Goal: Communication & Community: Participate in discussion

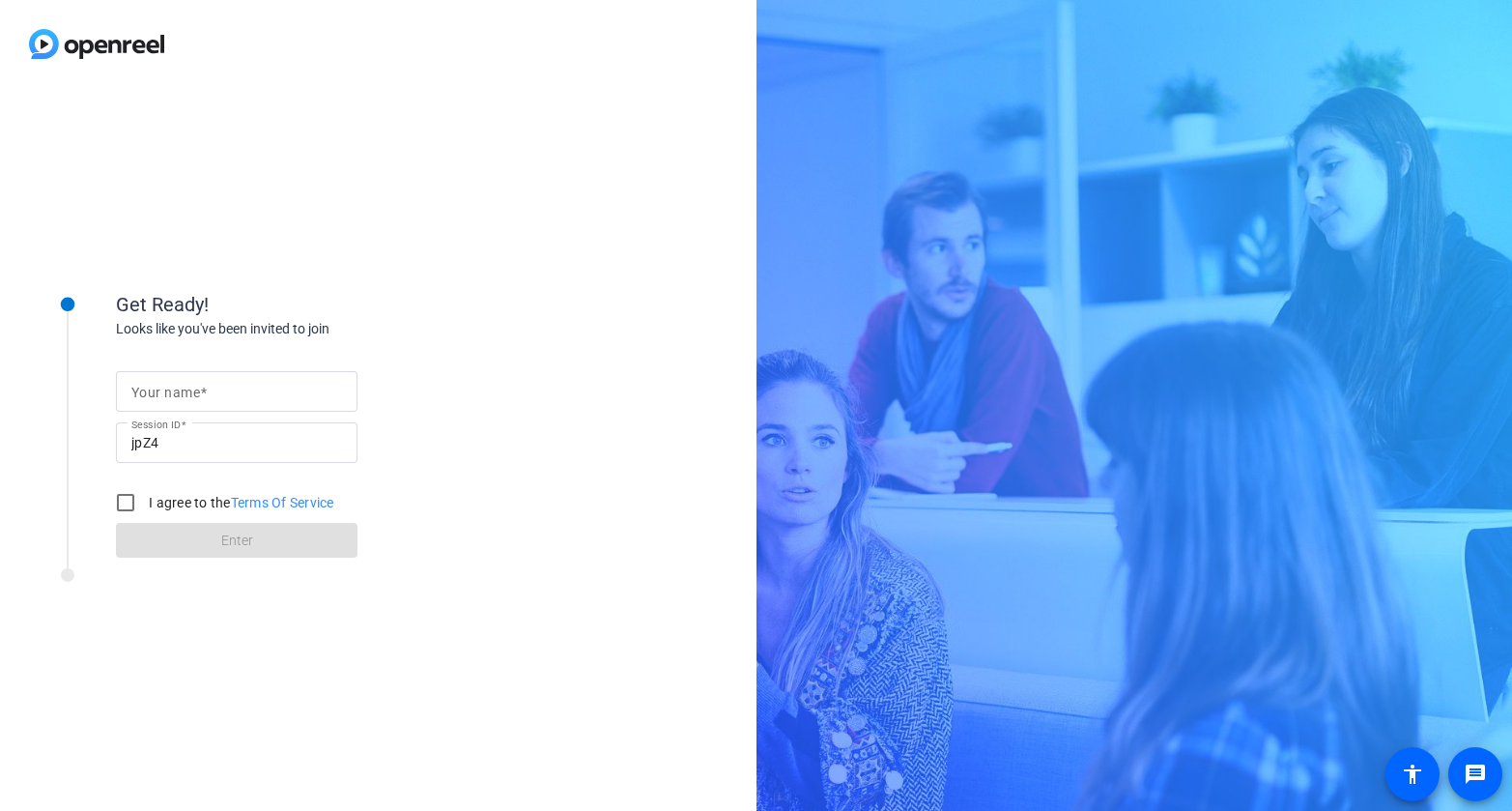
click at [287, 392] on input "Your name" at bounding box center [236, 391] width 210 height 23
type input "[MEDICAL_DATA][PERSON_NAME]"
click at [194, 501] on label "I agree to the Terms Of Service" at bounding box center [240, 503] width 190 height 19
click at [145, 501] on input "I agree to the Terms Of Service" at bounding box center [126, 503] width 39 height 39
checkbox input "true"
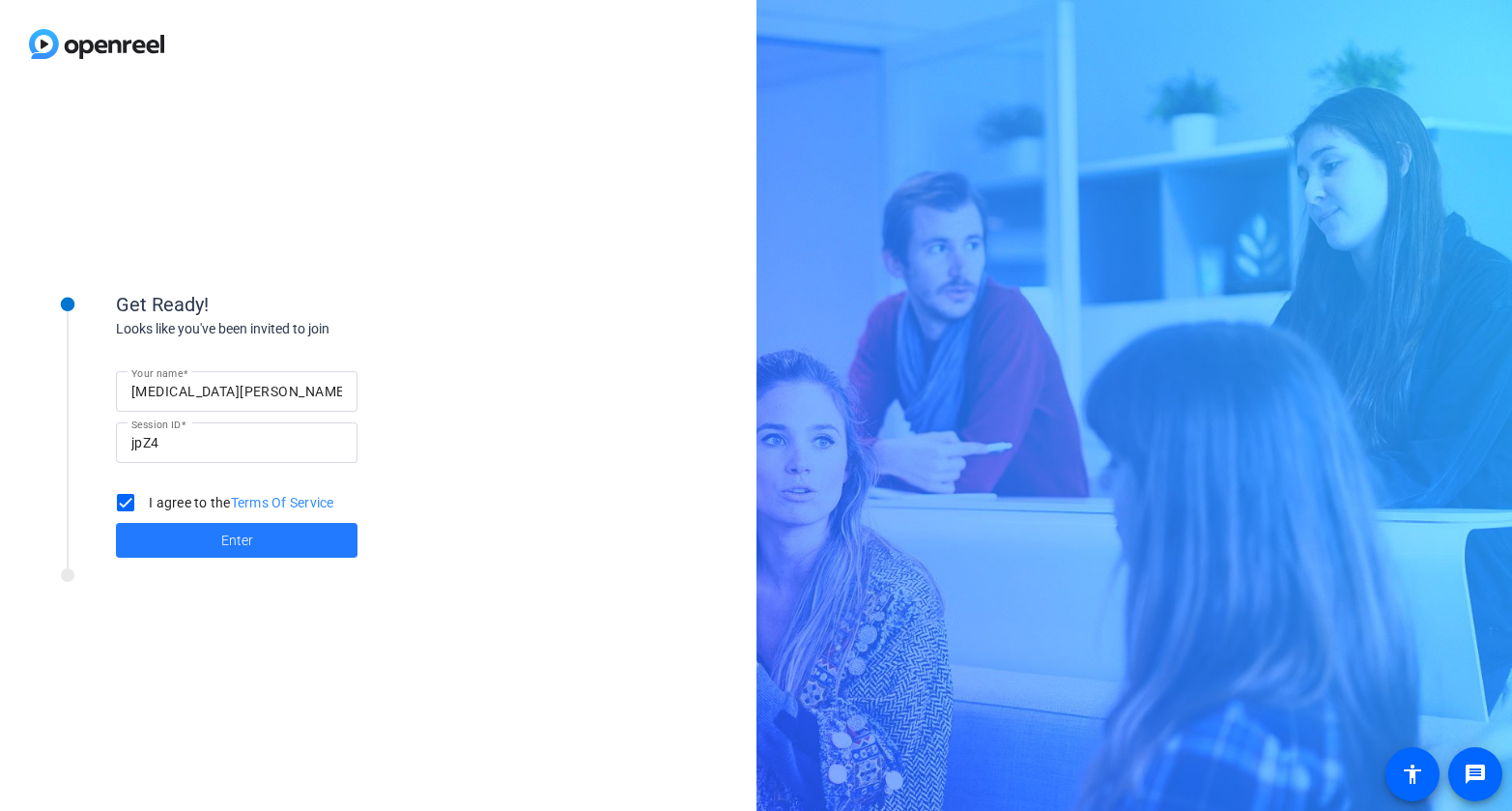
click at [251, 553] on span at bounding box center [236, 541] width 241 height 47
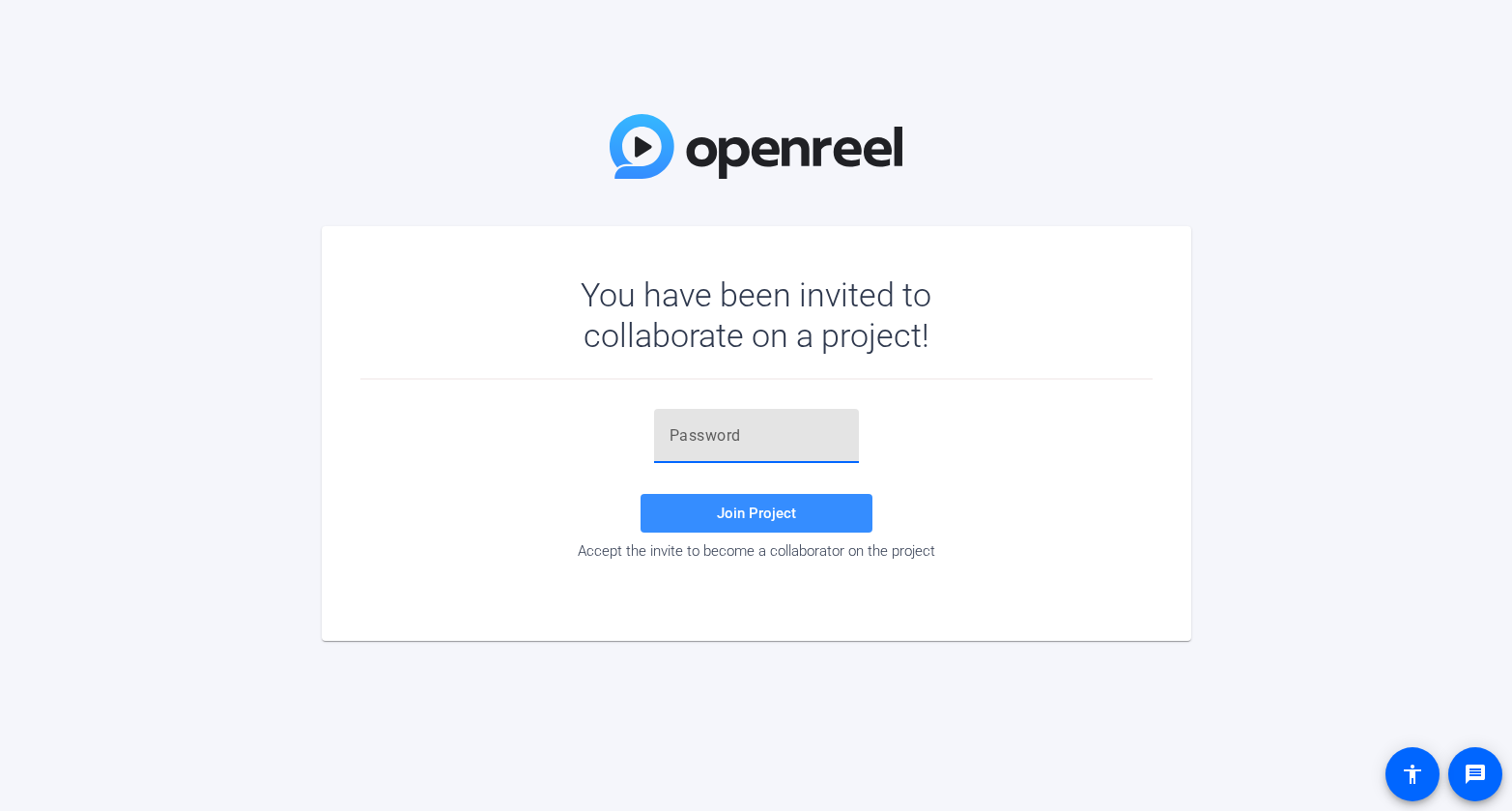
click at [682, 424] on input "text" at bounding box center [756, 436] width 174 height 23
paste input "-Bb1Rk"
type input "-Bb1Rk"
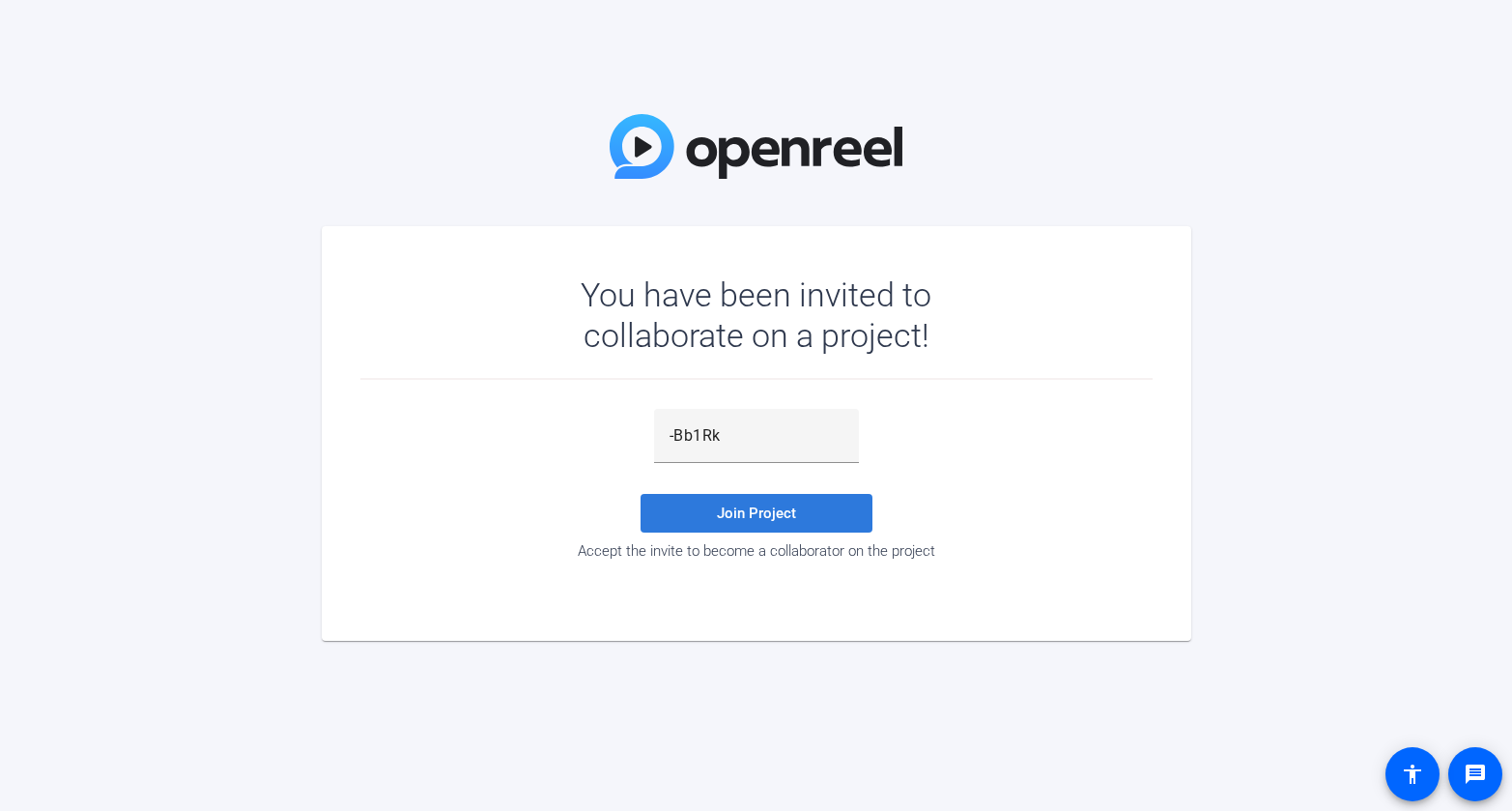
click at [702, 516] on span at bounding box center [756, 514] width 231 height 47
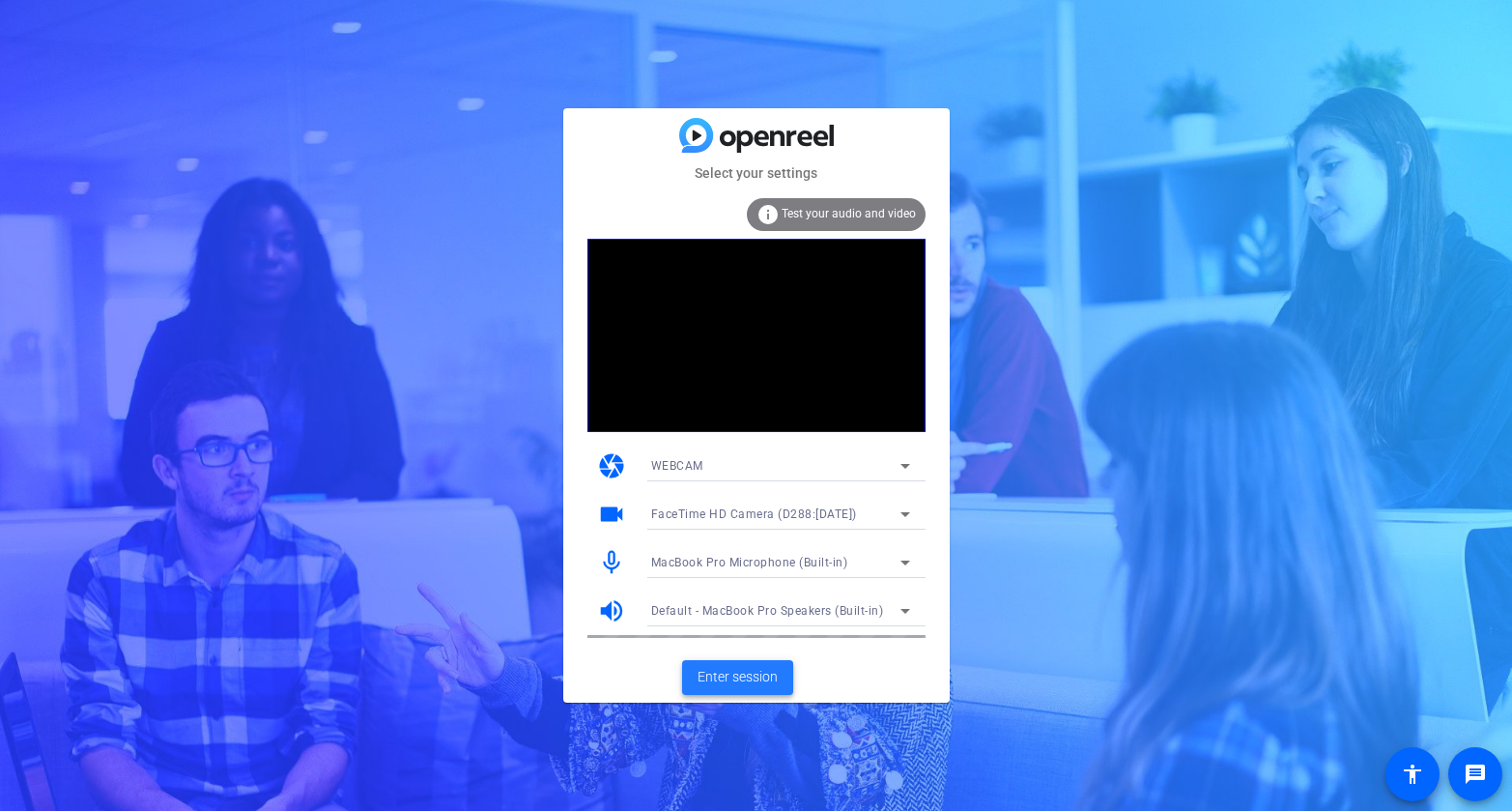
click at [749, 680] on span "Enter session" at bounding box center [737, 676] width 80 height 20
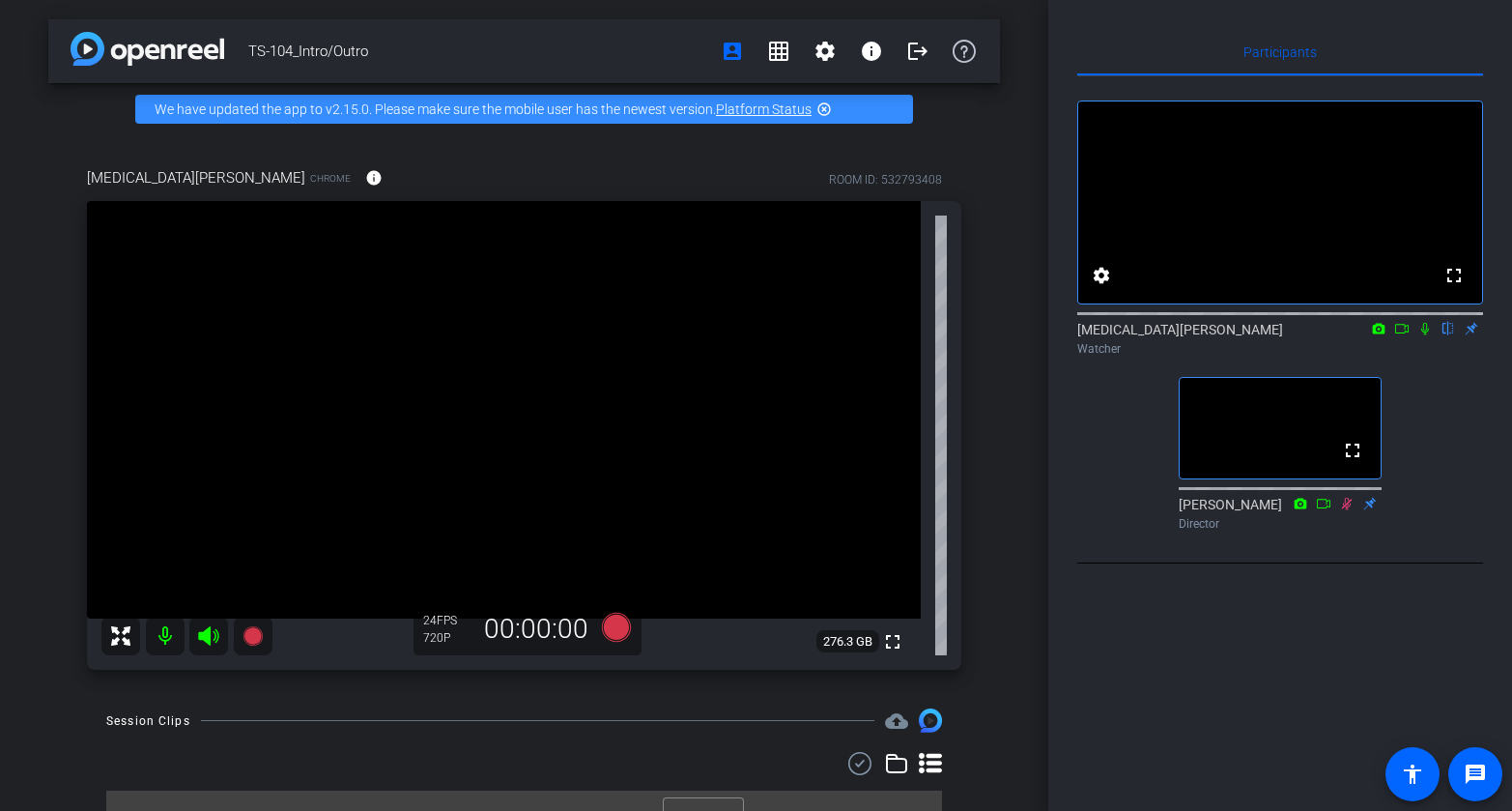
click at [1423, 335] on icon at bounding box center [1425, 328] width 8 height 13
click at [1403, 335] on icon at bounding box center [1403, 328] width 15 height 14
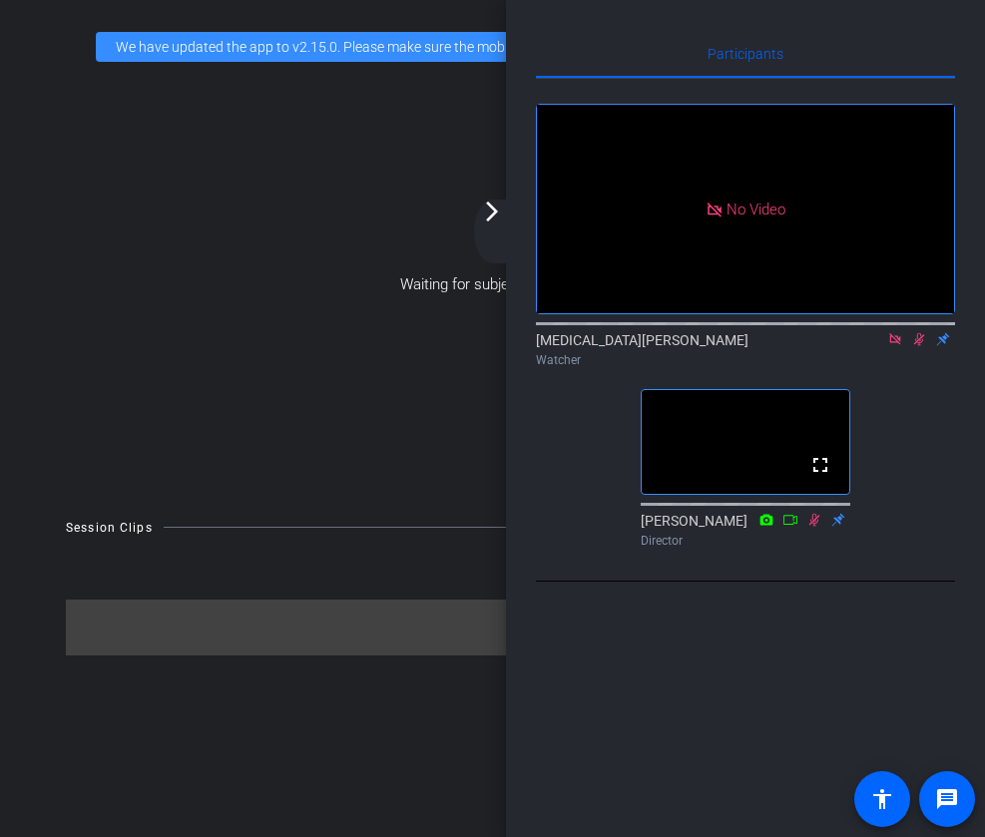
click at [493, 196] on div "Waiting for subjects to join..." at bounding box center [492, 285] width 973 height 422
click at [501, 215] on mat-icon "arrow_forward_ios" at bounding box center [492, 212] width 24 height 24
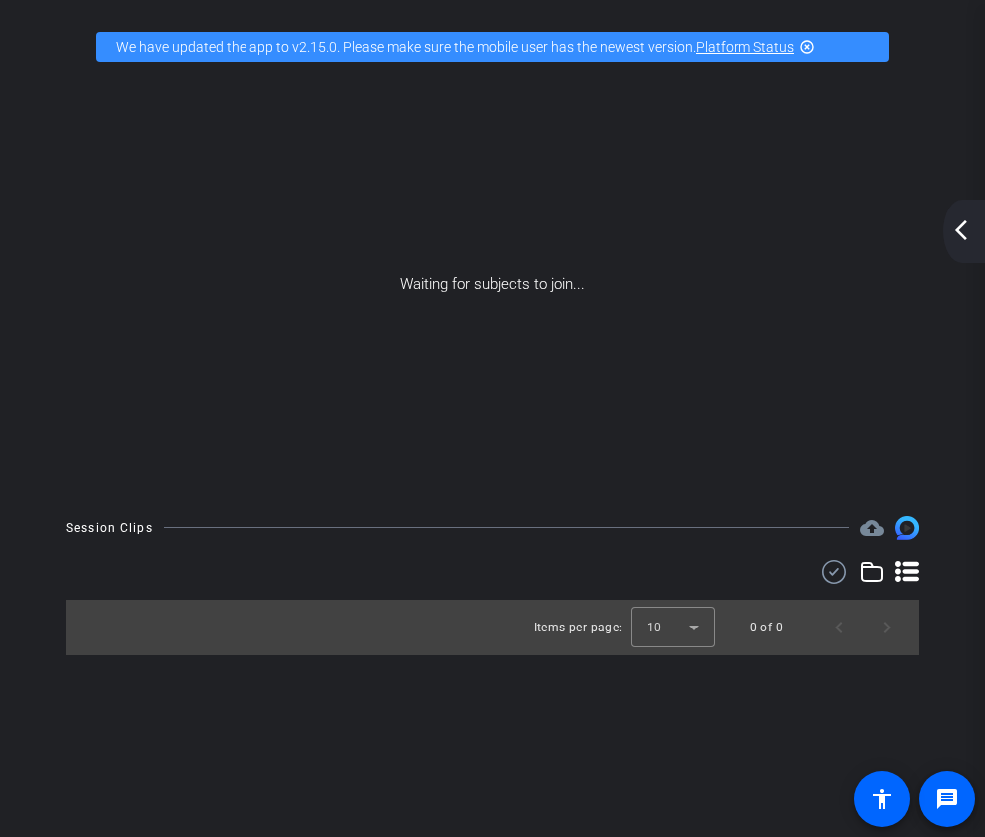
click at [957, 245] on div "arrow_back_ios_new arrow_forward_ios" at bounding box center [964, 232] width 42 height 64
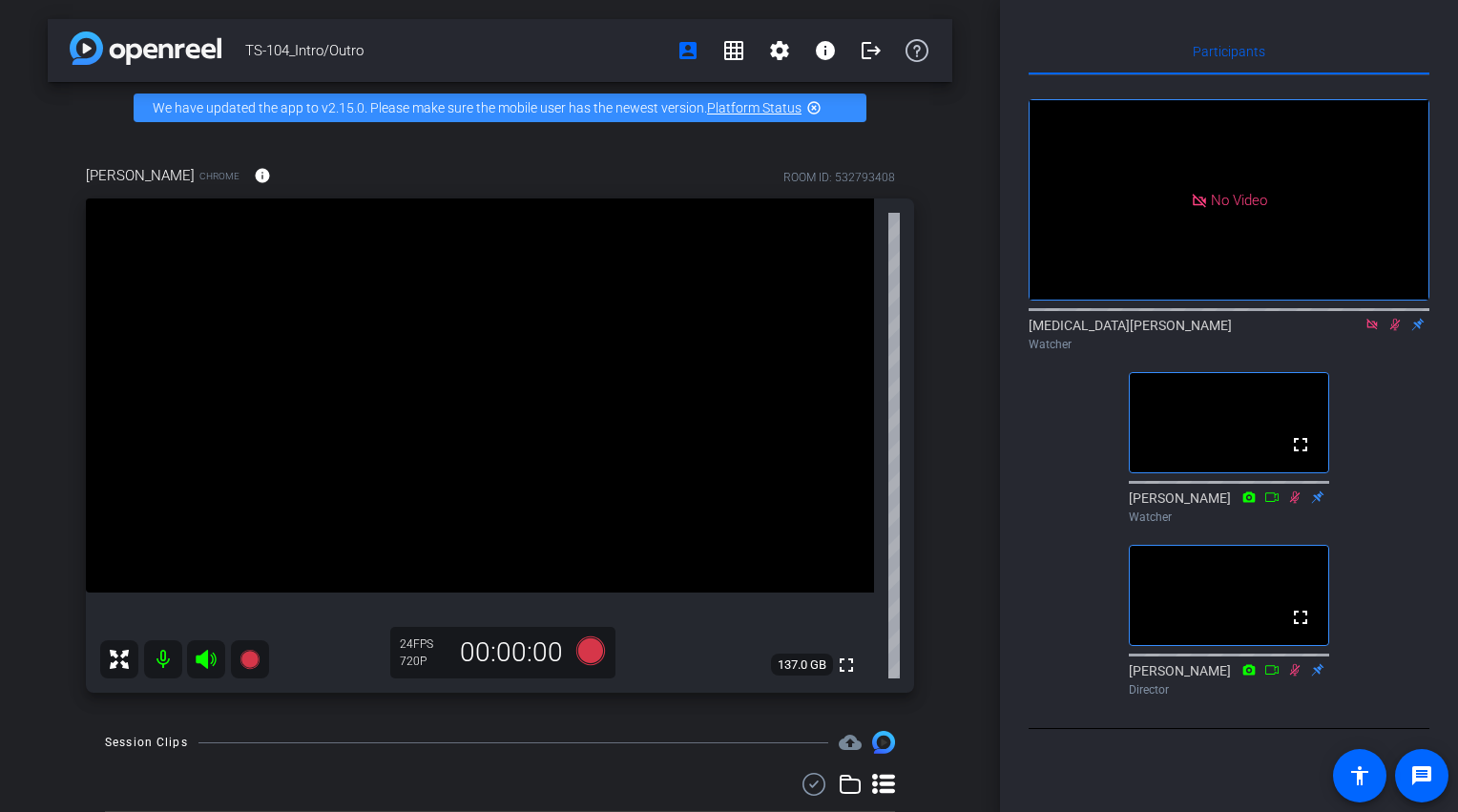
click at [1369, 331] on icon at bounding box center [1373, 324] width 15 height 13
click at [1381, 333] on mat-icon at bounding box center [1373, 324] width 23 height 17
click at [1372, 331] on icon at bounding box center [1373, 324] width 15 height 13
click at [1370, 331] on icon at bounding box center [1373, 324] width 11 height 12
click at [1376, 331] on icon at bounding box center [1373, 324] width 15 height 13
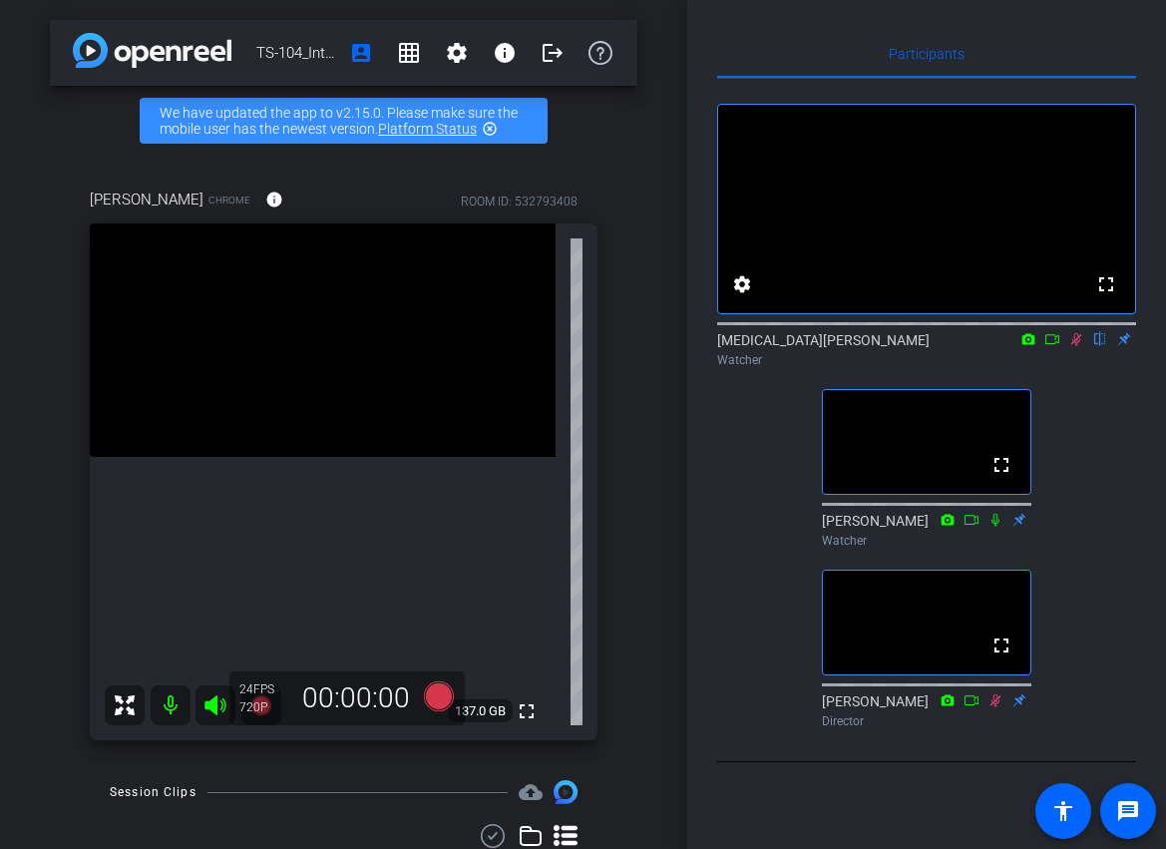
click at [1018, 258] on video at bounding box center [926, 209] width 417 height 208
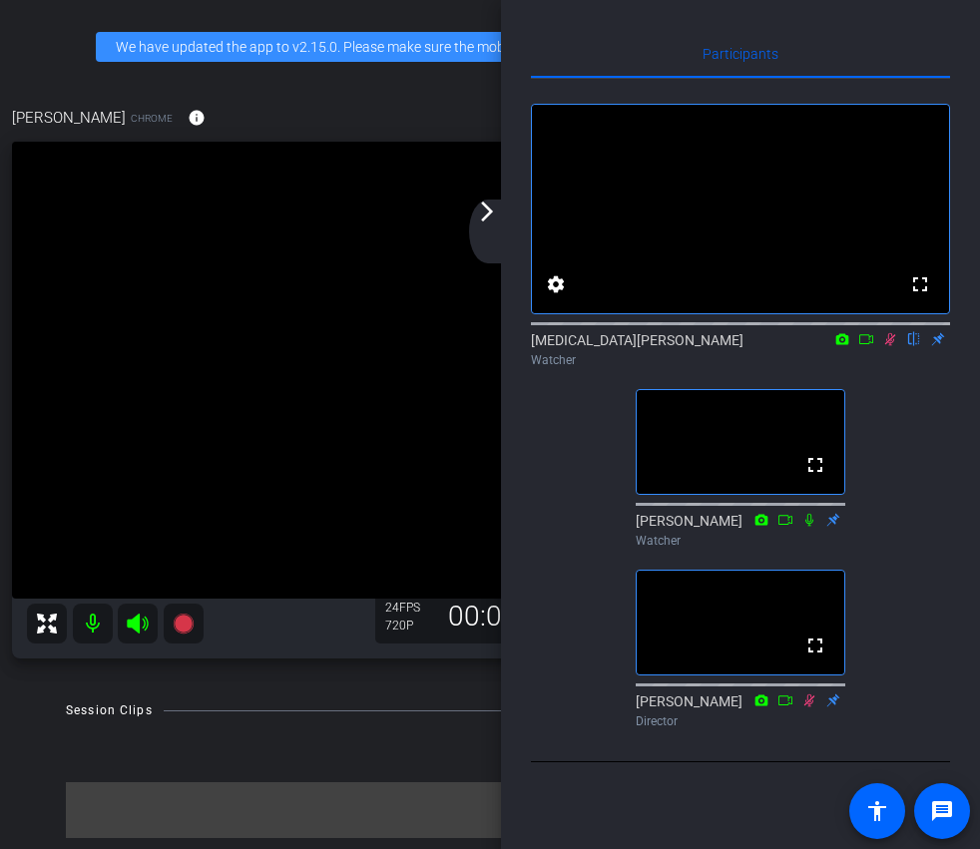
click at [480, 226] on div "arrow_back_ios_new arrow_forward_ios" at bounding box center [490, 232] width 42 height 64
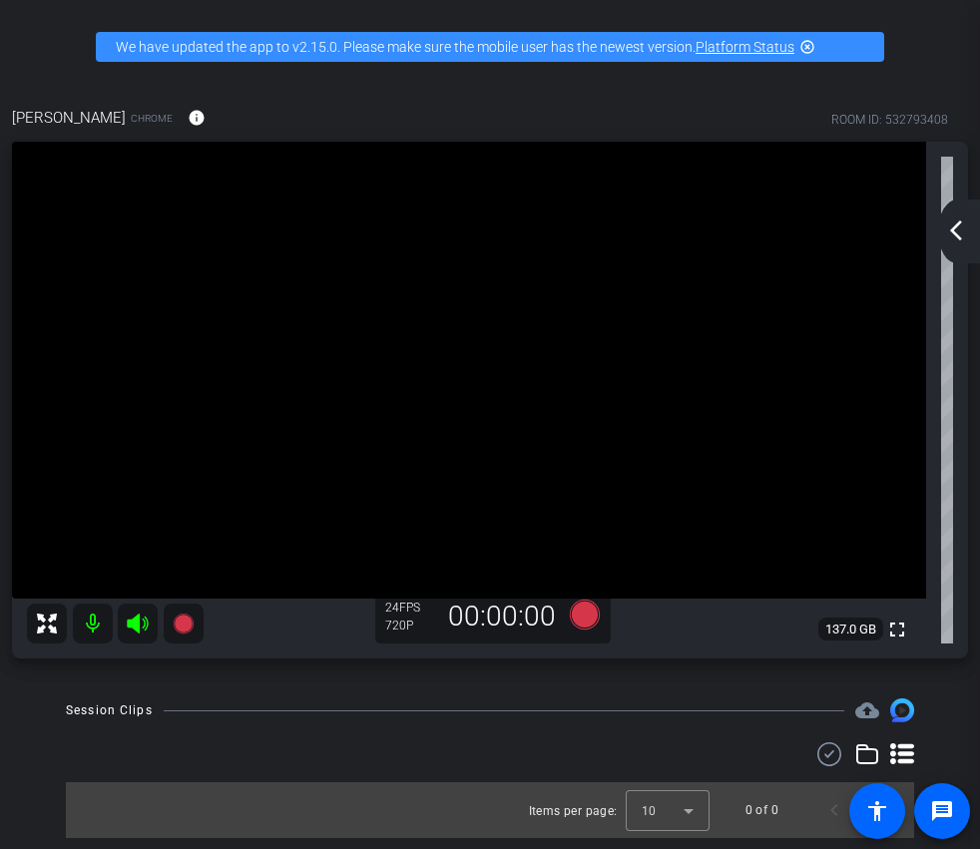
click at [948, 258] on div "arrow_back_ios_new arrow_forward_ios" at bounding box center [959, 232] width 42 height 64
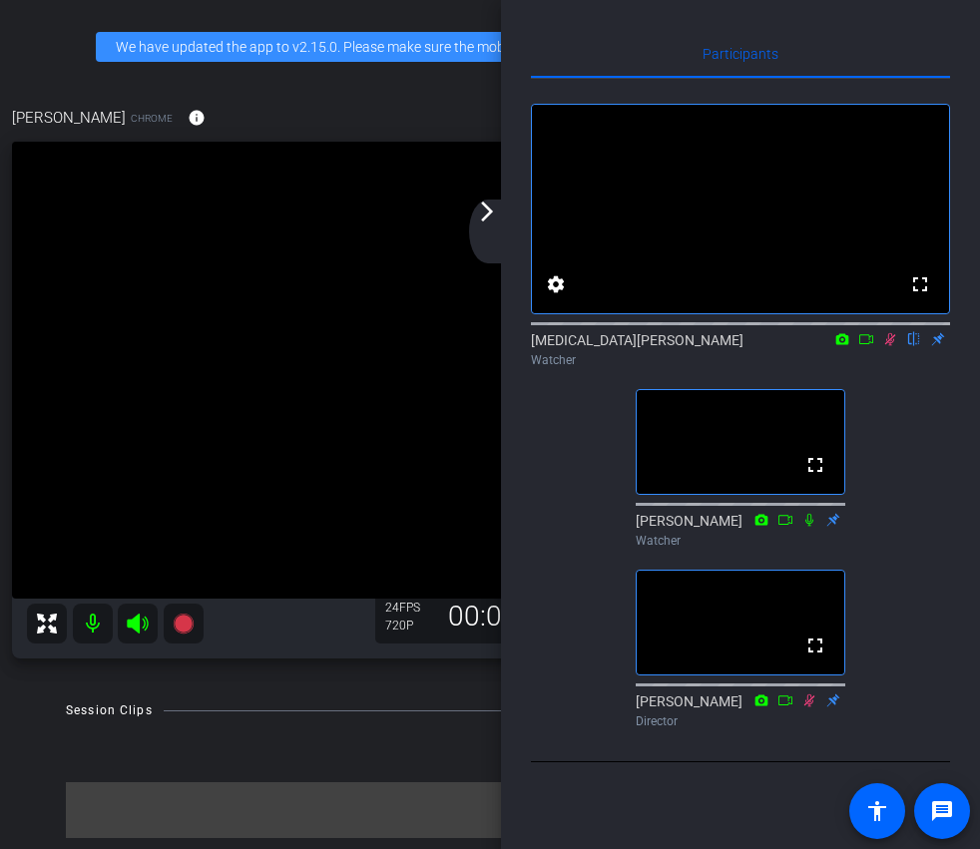
click at [892, 346] on icon at bounding box center [890, 339] width 11 height 13
click at [888, 346] on icon at bounding box center [890, 339] width 16 height 14
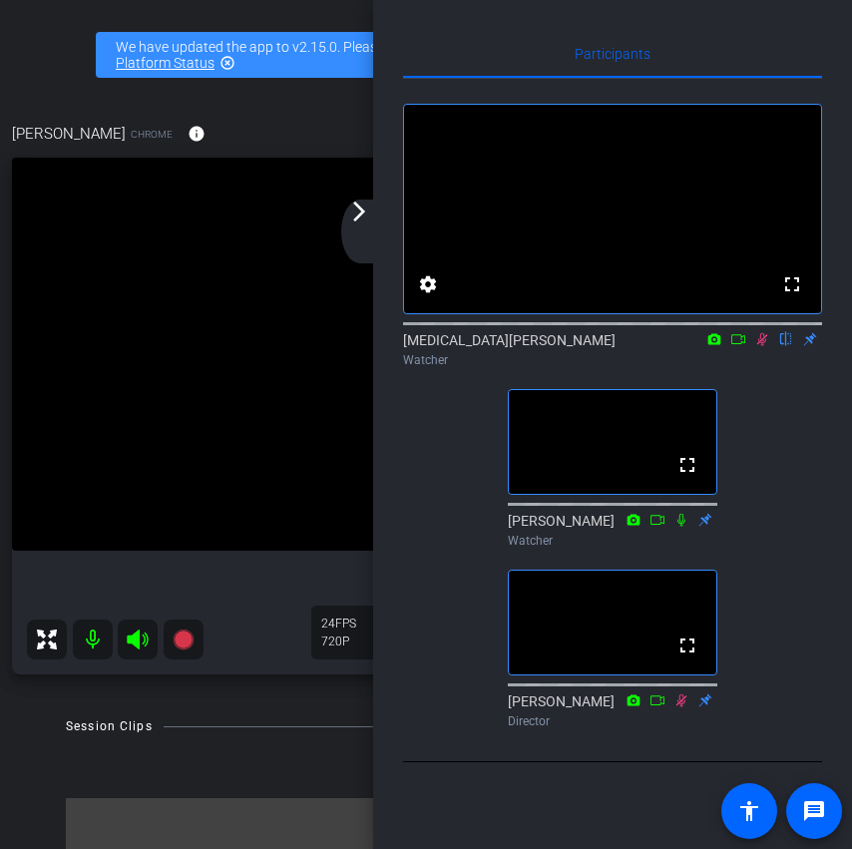
click at [367, 219] on mat-icon "arrow_forward_ios" at bounding box center [359, 212] width 24 height 24
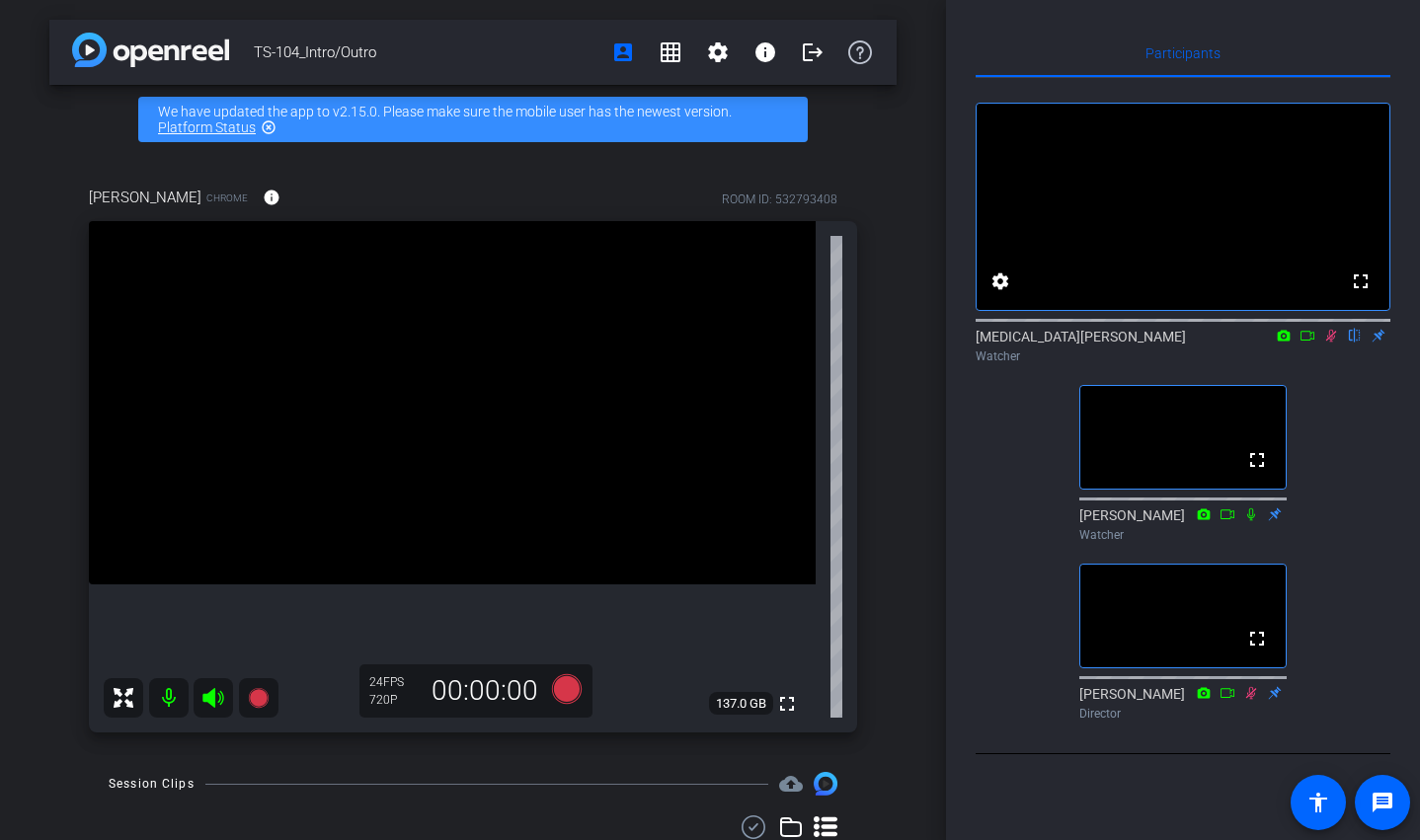
click at [1329, 342] on icon at bounding box center [1331, 335] width 11 height 13
click at [1329, 342] on icon at bounding box center [1331, 335] width 8 height 13
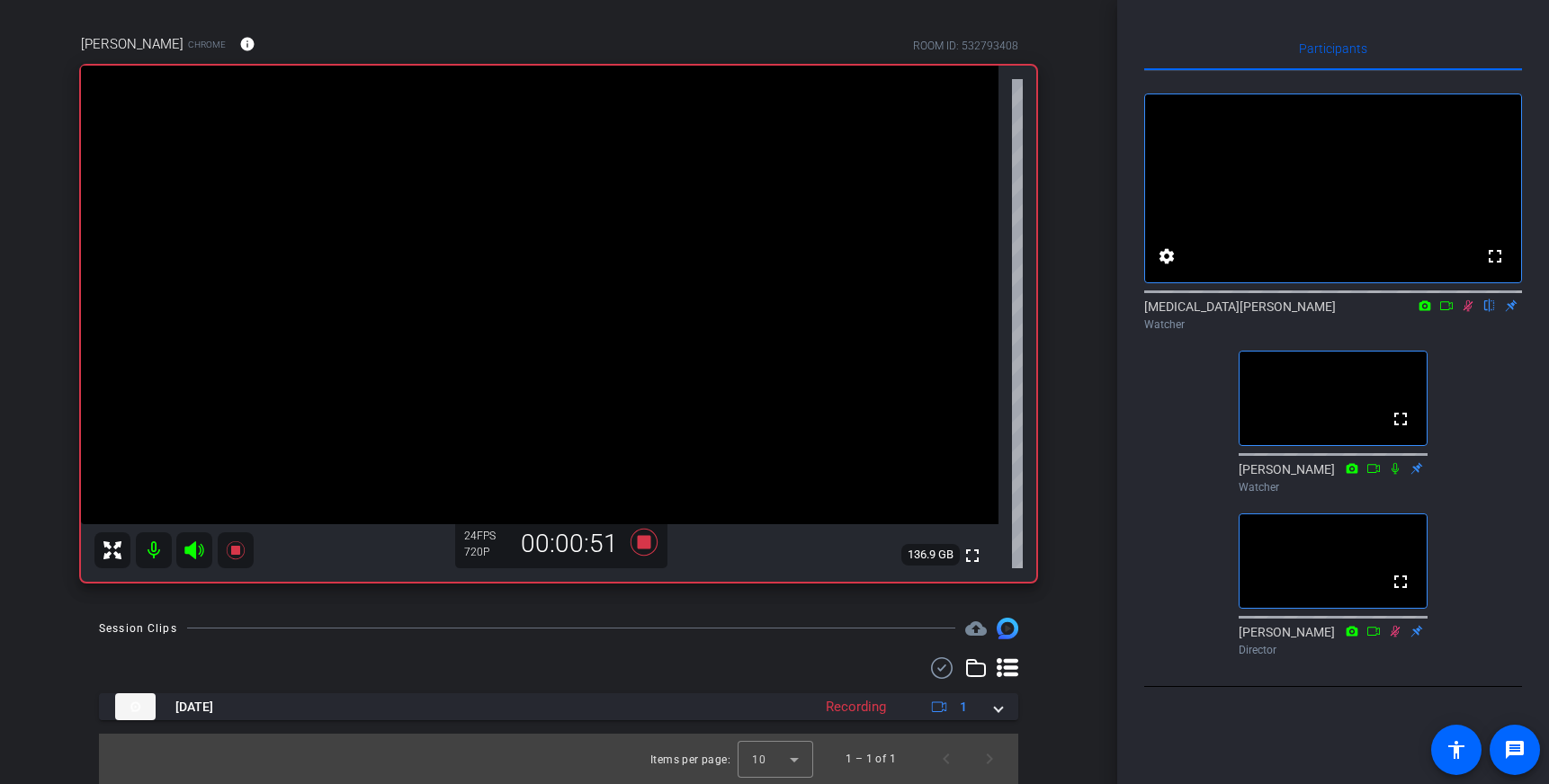
scroll to position [119, 0]
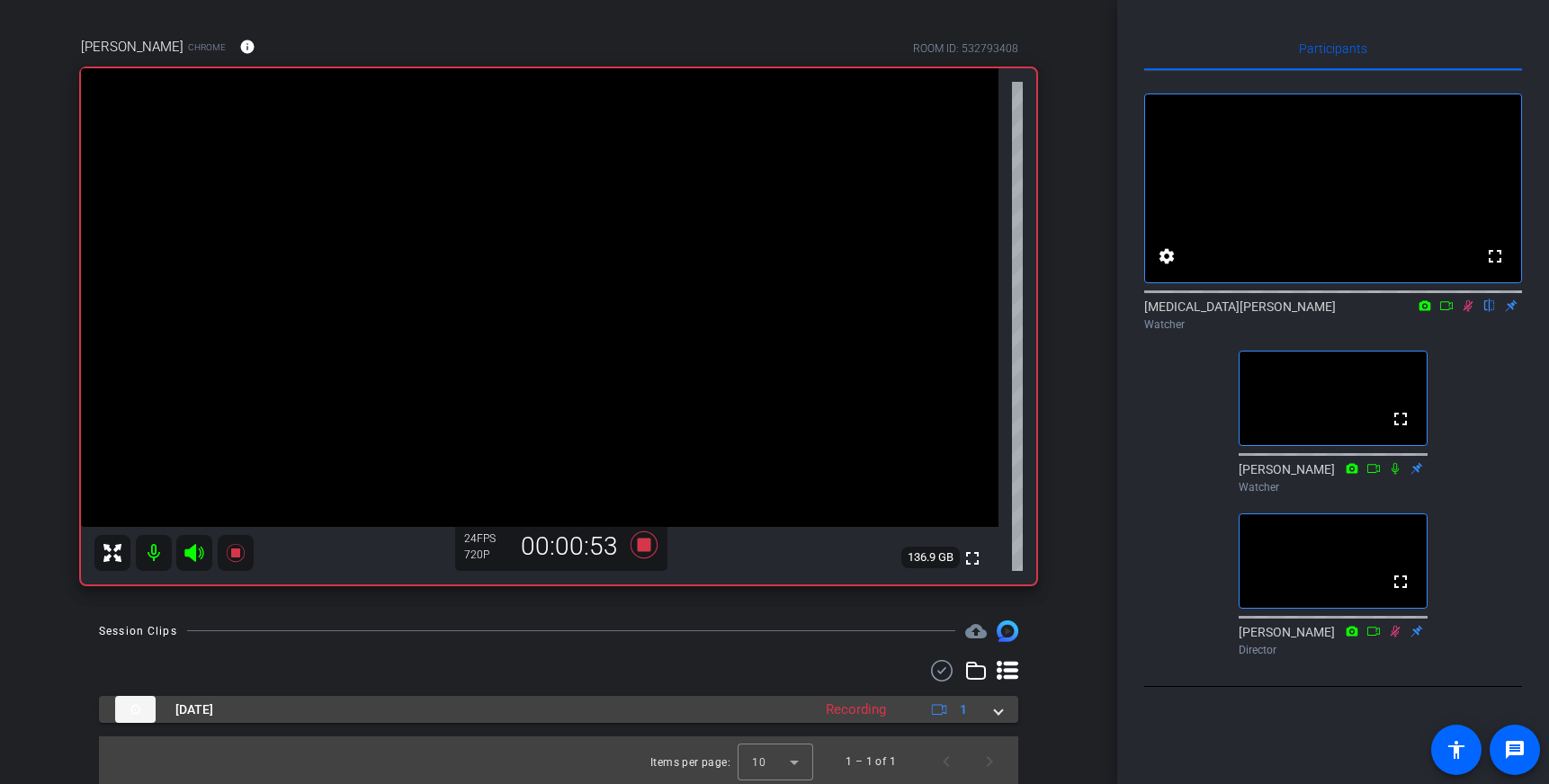
click at [995, 715] on span at bounding box center [998, 709] width 7 height 19
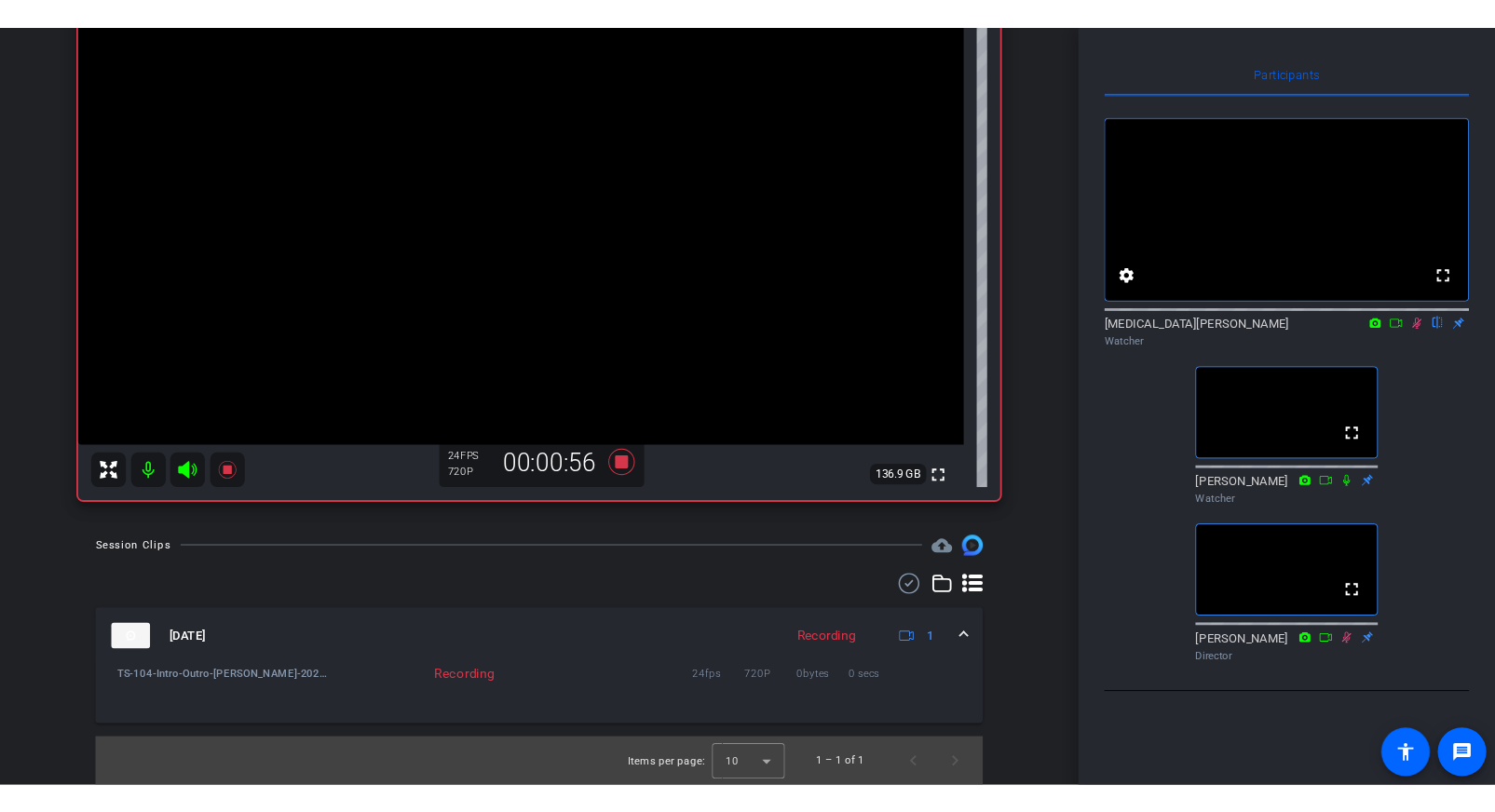
scroll to position [0, 0]
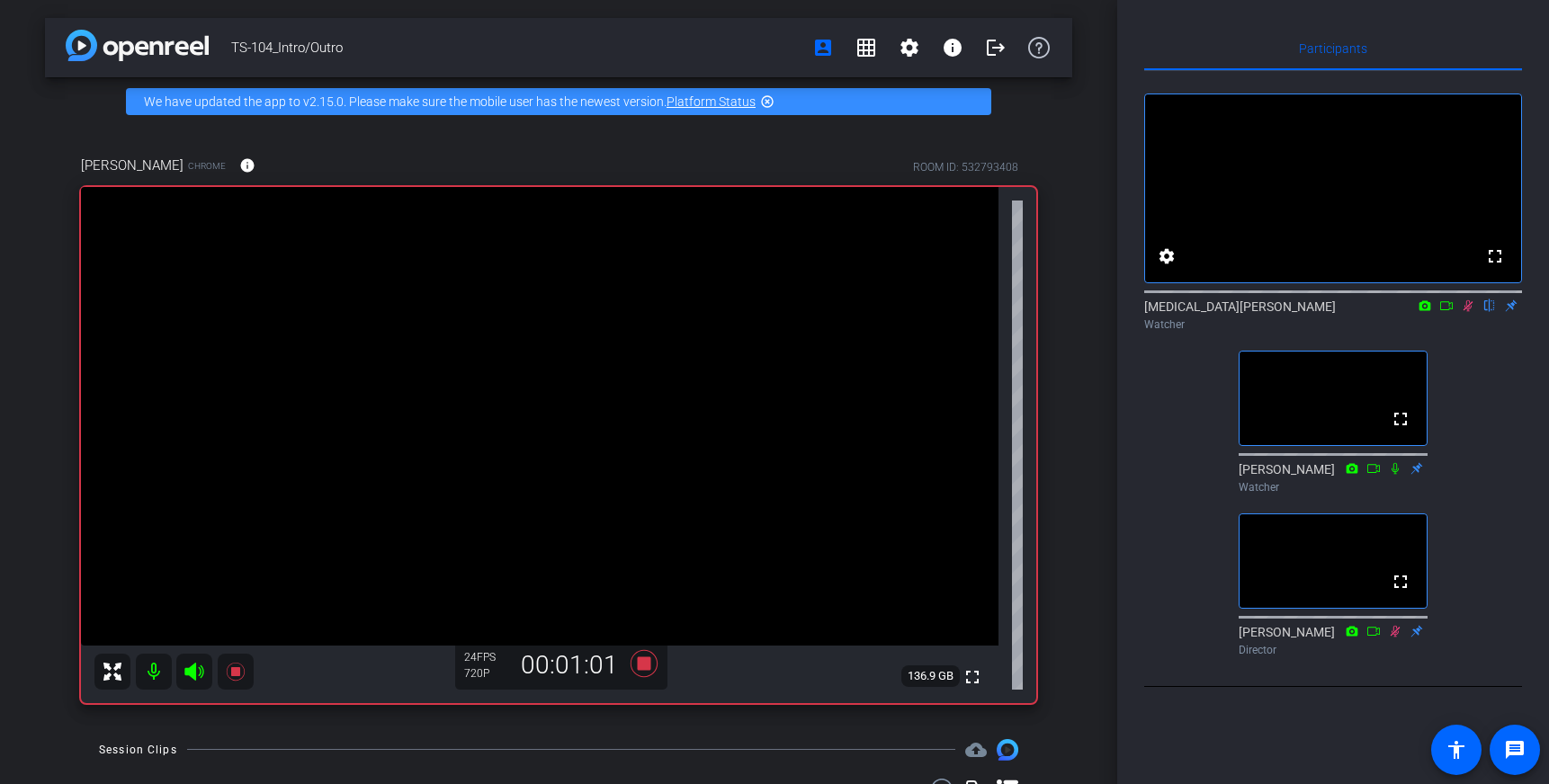
click at [1019, 117] on div "TS-104_Intro/Outro account_box grid_on settings info logout We have updated the…" at bounding box center [558, 392] width 1117 height 784
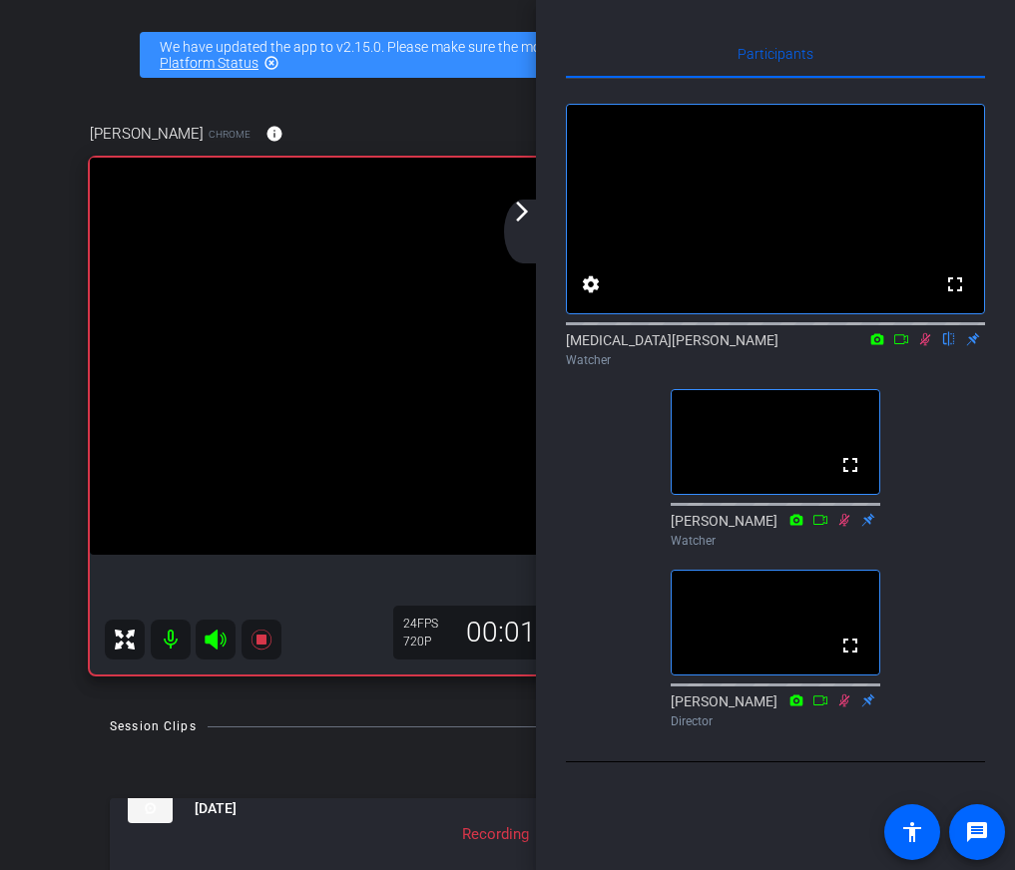
click at [521, 221] on mat-icon "arrow_forward_ios" at bounding box center [522, 212] width 24 height 24
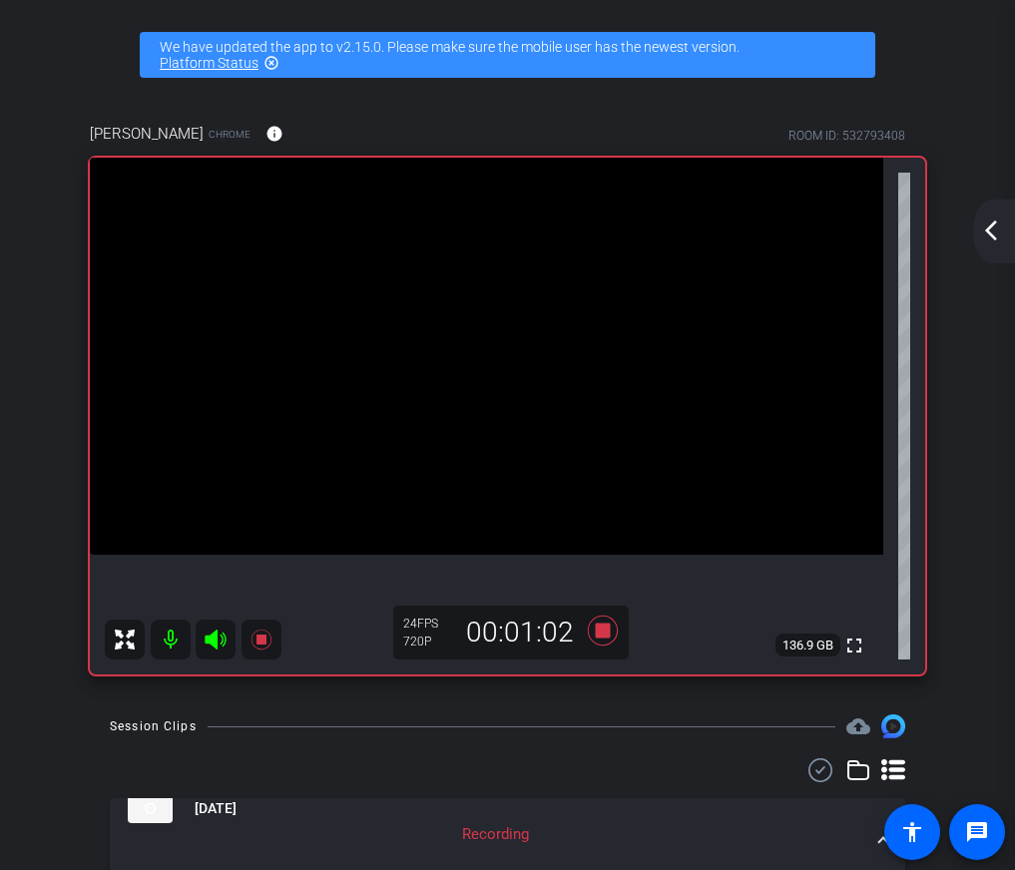
click at [985, 238] on mat-icon "arrow_back_ios_new" at bounding box center [991, 230] width 24 height 24
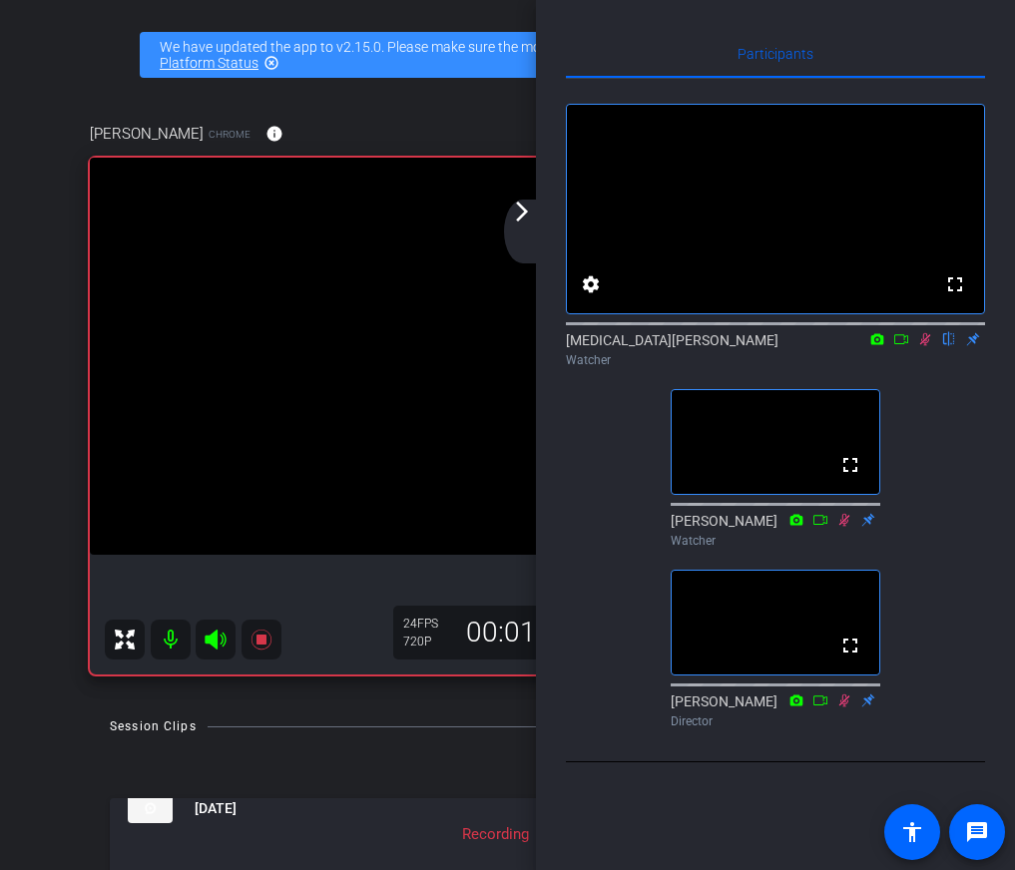
click at [549, 224] on div "Participants fullscreen settings [MEDICAL_DATA][PERSON_NAME] flip Watcher fulls…" at bounding box center [775, 435] width 479 height 870
click at [527, 228] on div "arrow_back_ios_new arrow_forward_ios" at bounding box center [525, 232] width 42 height 64
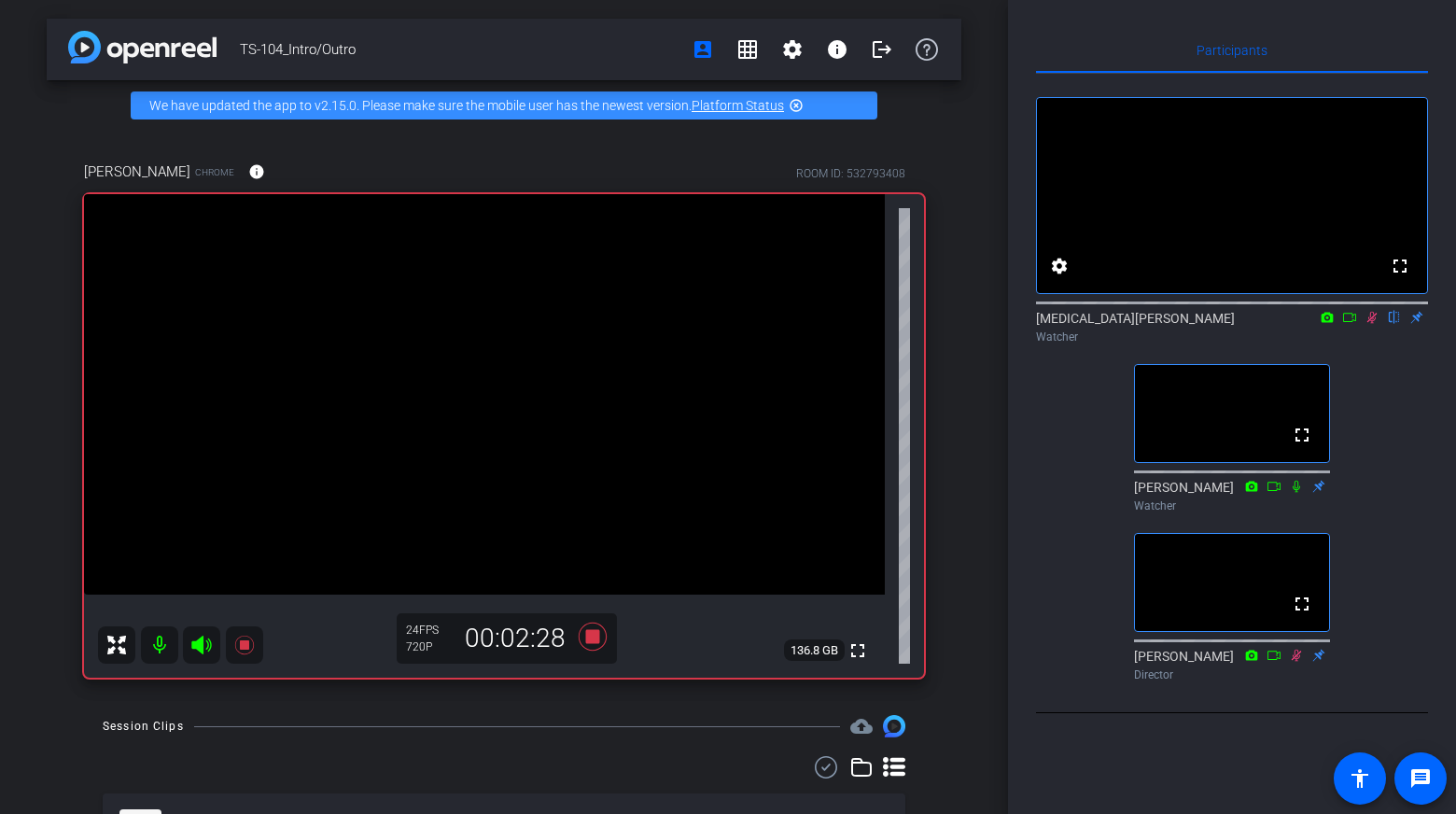
click at [1373, 324] on icon at bounding box center [1372, 317] width 10 height 12
click at [1376, 324] on icon at bounding box center [1372, 317] width 15 height 13
click at [1368, 324] on icon at bounding box center [1372, 317] width 15 height 13
click at [1373, 324] on icon at bounding box center [1372, 317] width 10 height 12
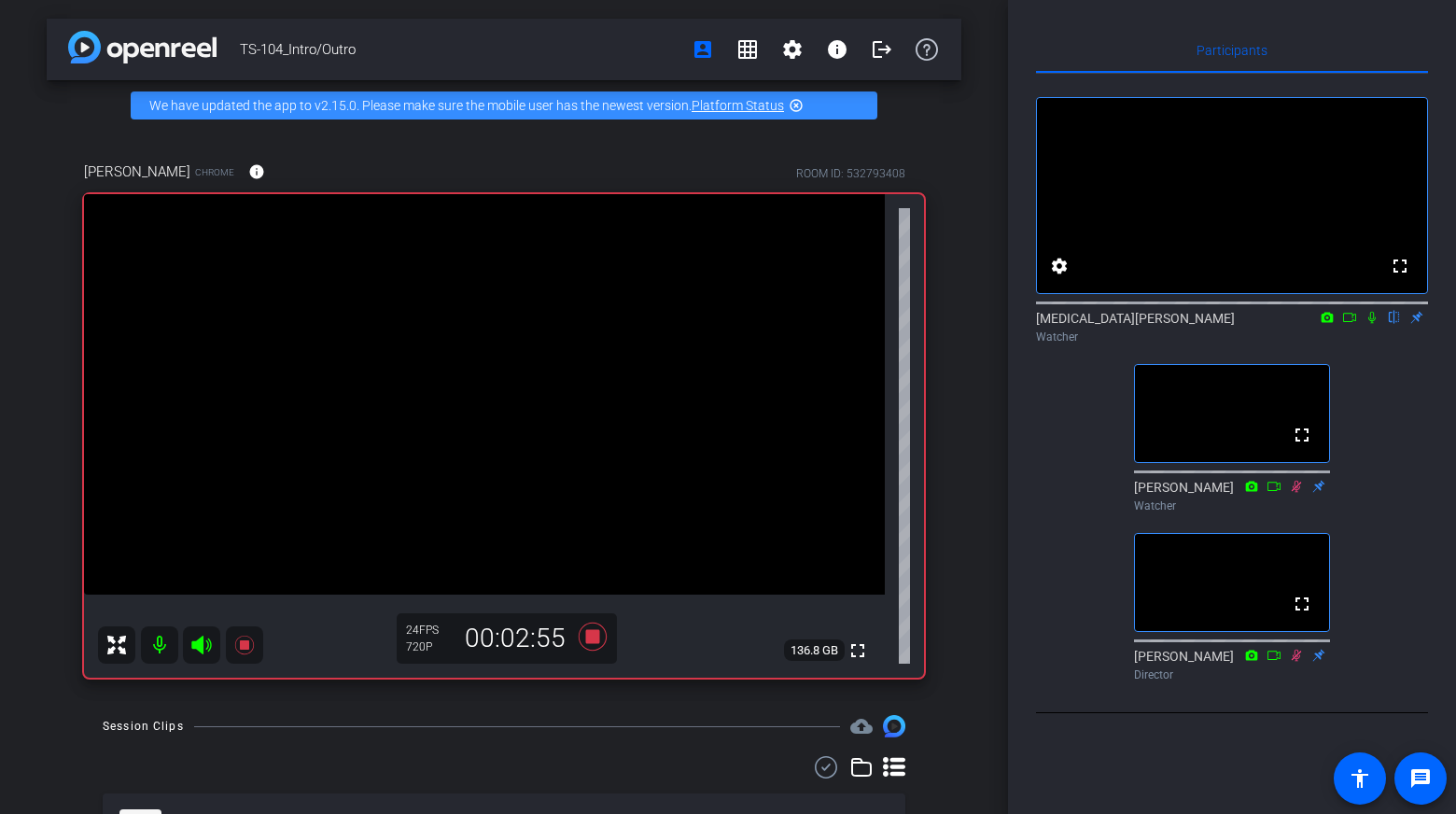
click at [1373, 324] on icon at bounding box center [1372, 317] width 7 height 12
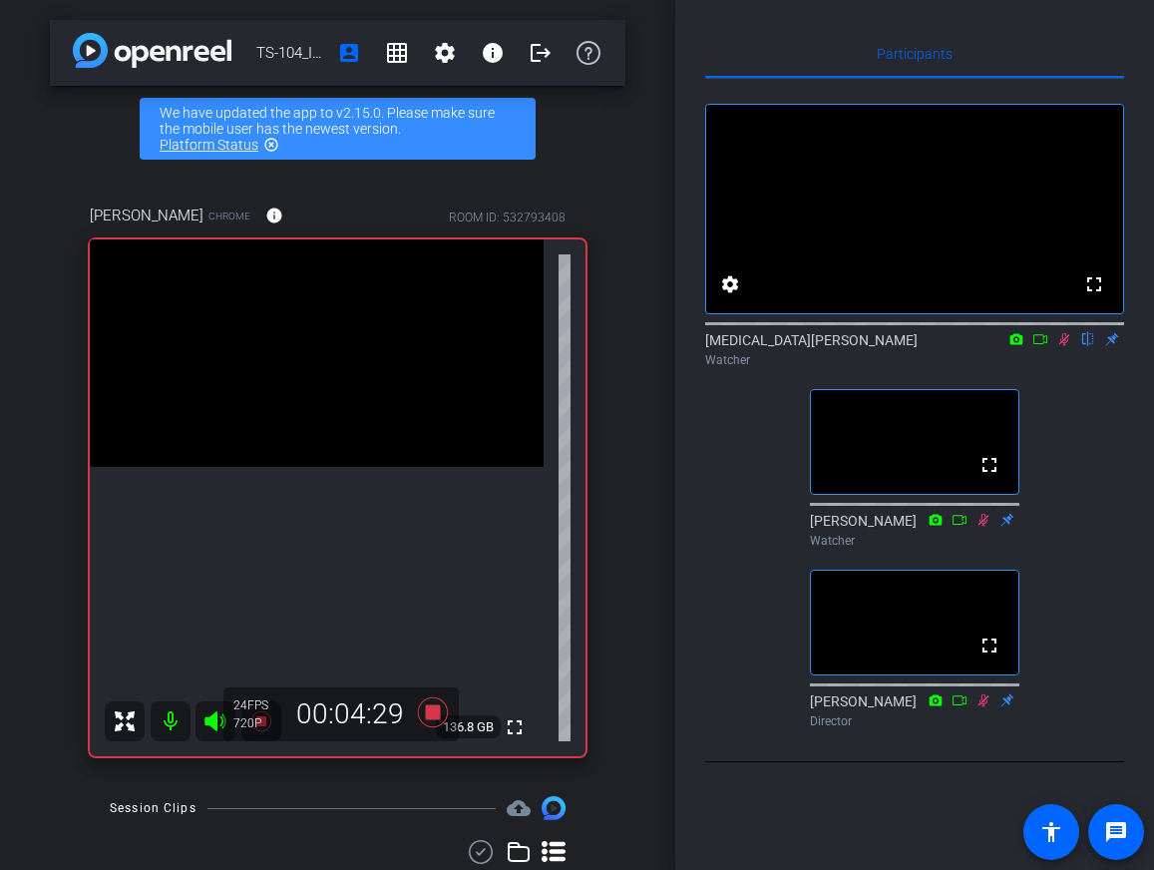
click at [1058, 346] on icon at bounding box center [1064, 339] width 16 height 14
click at [1060, 346] on icon at bounding box center [1064, 339] width 16 height 14
click at [176, 711] on div at bounding box center [193, 721] width 177 height 40
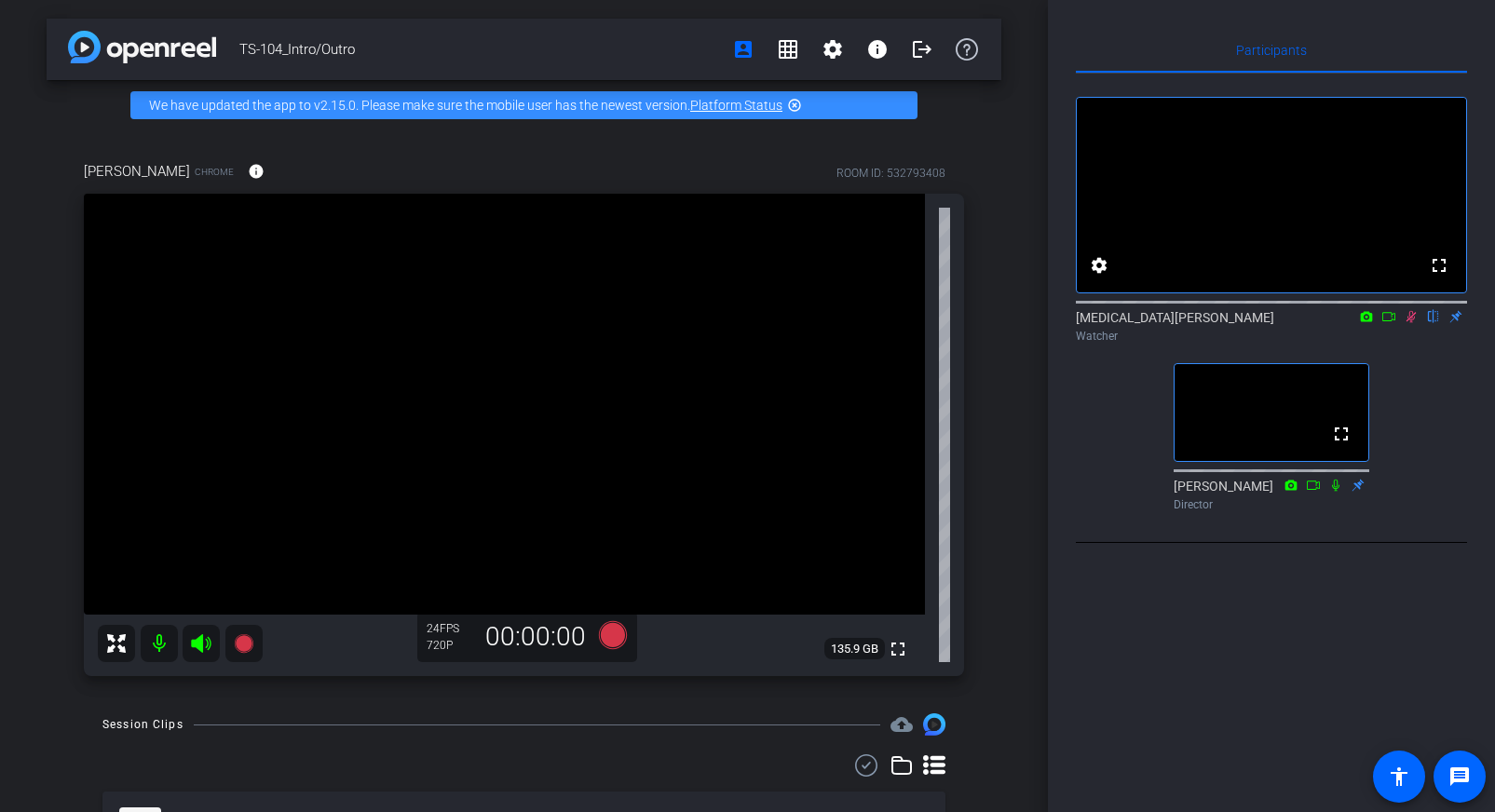
click at [1337, 491] on icon at bounding box center [1336, 484] width 7 height 12
click at [1336, 491] on icon at bounding box center [1336, 484] width 7 height 12
click at [1333, 492] on icon at bounding box center [1336, 485] width 15 height 13
click at [1407, 323] on icon at bounding box center [1411, 316] width 10 height 12
